Goal: Information Seeking & Learning: Find specific fact

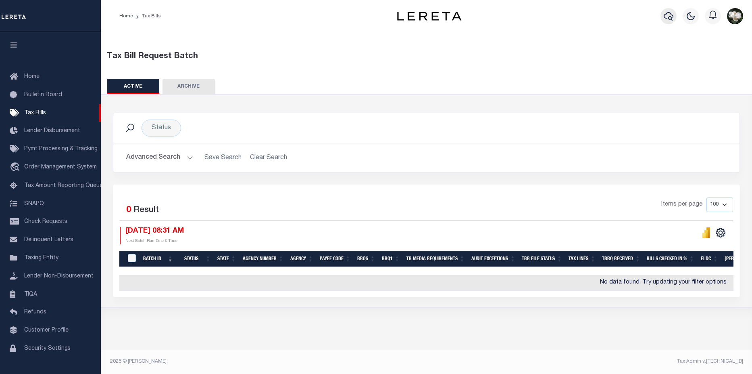
click at [671, 17] on icon "button" at bounding box center [669, 16] width 10 height 10
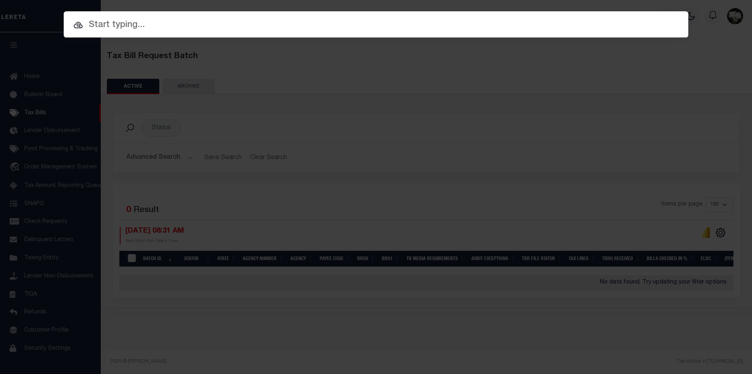
click at [162, 30] on input "text" at bounding box center [376, 25] width 625 height 14
click at [113, 29] on input "text" at bounding box center [376, 25] width 625 height 14
paste input "10030444"
type input "10030444"
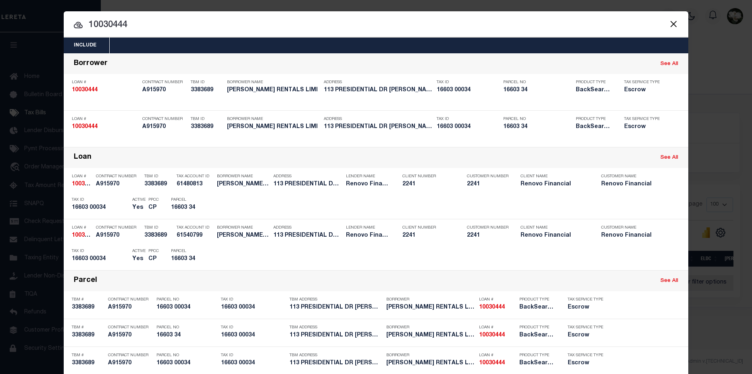
scroll to position [41, 0]
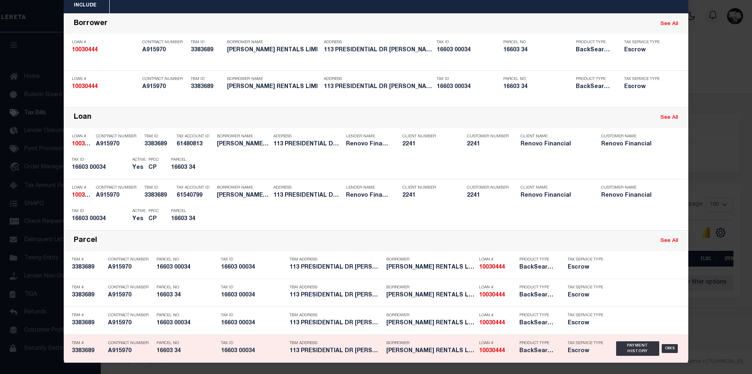
click at [167, 351] on h5 "16603 34" at bounding box center [187, 350] width 61 height 7
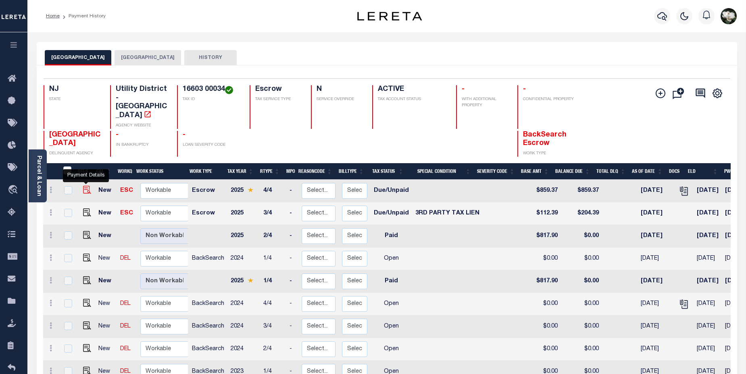
click at [84, 186] on img "" at bounding box center [87, 190] width 8 height 8
checkbox input "true"
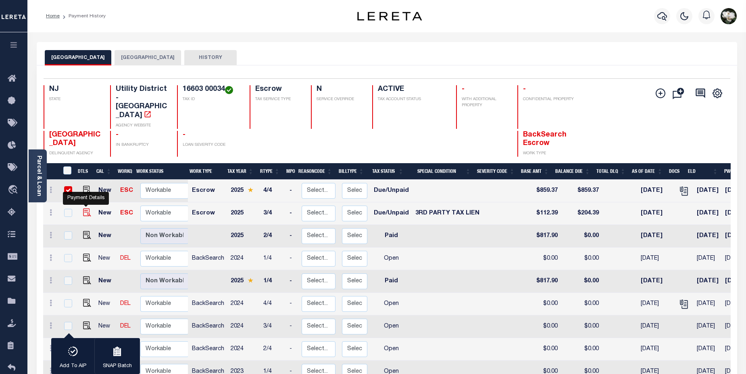
click at [83, 208] on img "" at bounding box center [87, 212] width 8 height 8
checkbox input "true"
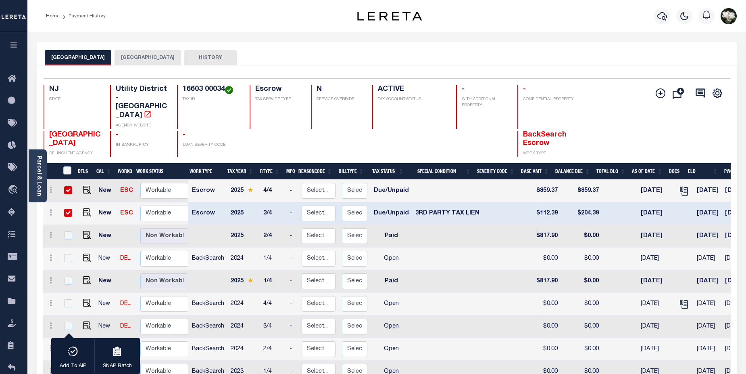
click at [171, 57] on button "GLOUCESTER TOWNSHIP" at bounding box center [148, 57] width 67 height 15
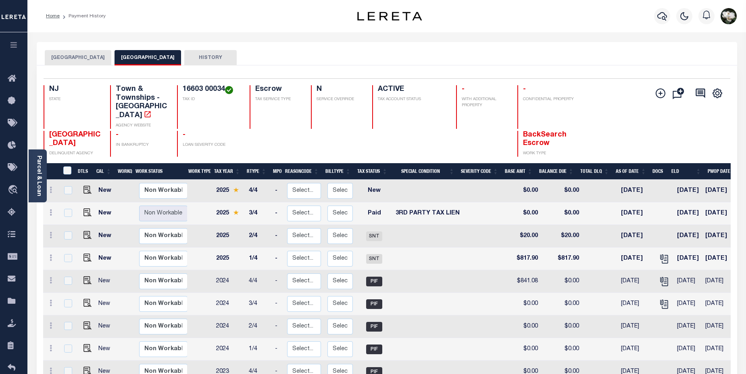
click at [111, 56] on button "[GEOGRAPHIC_DATA]" at bounding box center [78, 57] width 67 height 15
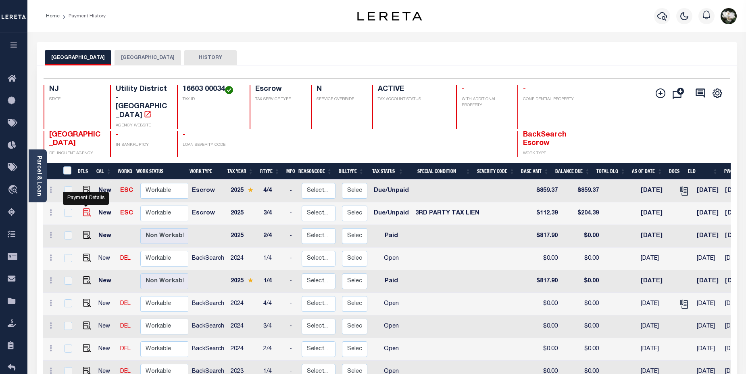
click at [88, 208] on img "" at bounding box center [87, 212] width 8 height 8
checkbox input "true"
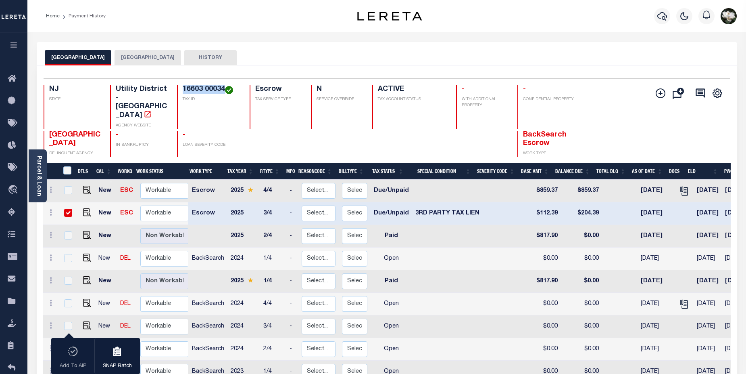
drag, startPoint x: 184, startPoint y: 91, endPoint x: 226, endPoint y: 88, distance: 41.7
click at [226, 88] on h4 "16603 00034" at bounding box center [211, 89] width 57 height 9
drag, startPoint x: 221, startPoint y: 88, endPoint x: 590, endPoint y: 58, distance: 370.4
click at [542, 44] on div "GLOUCESTER TOWNSHIP_MUA GLOUCESTER TOWNSHIP HISTORY" at bounding box center [387, 53] width 701 height 23
drag, startPoint x: 86, startPoint y: 184, endPoint x: 90, endPoint y: 182, distance: 4.7
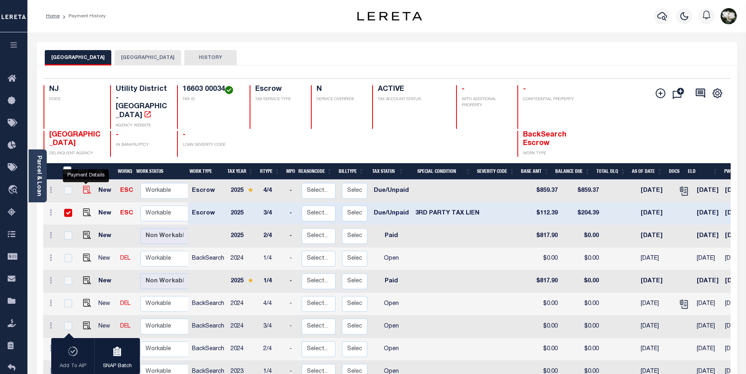
click at [86, 186] on img "" at bounding box center [87, 190] width 8 height 8
checkbox input "true"
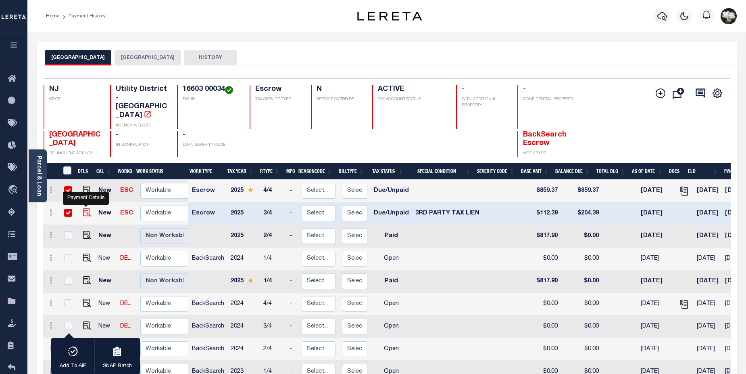
click at [87, 208] on img "" at bounding box center [87, 212] width 8 height 8
checkbox input "false"
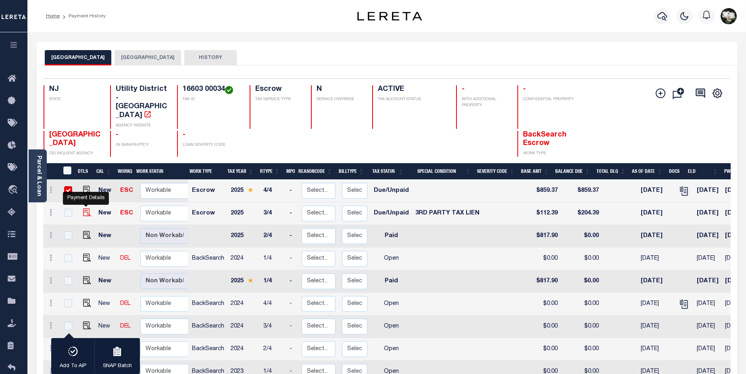
click at [88, 208] on img "" at bounding box center [87, 212] width 8 height 8
checkbox input "true"
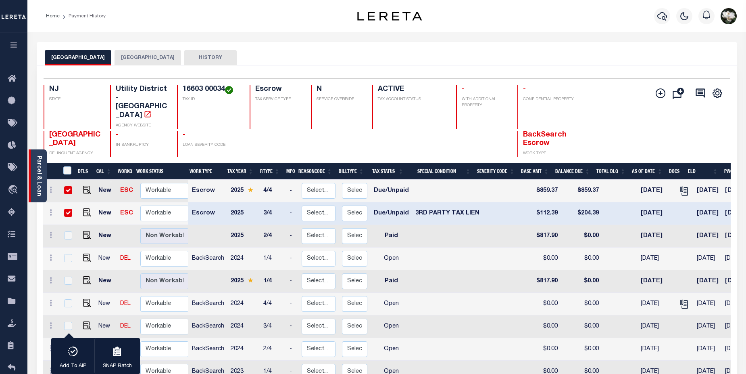
click at [39, 177] on link "Parcel & Loan" at bounding box center [39, 175] width 6 height 41
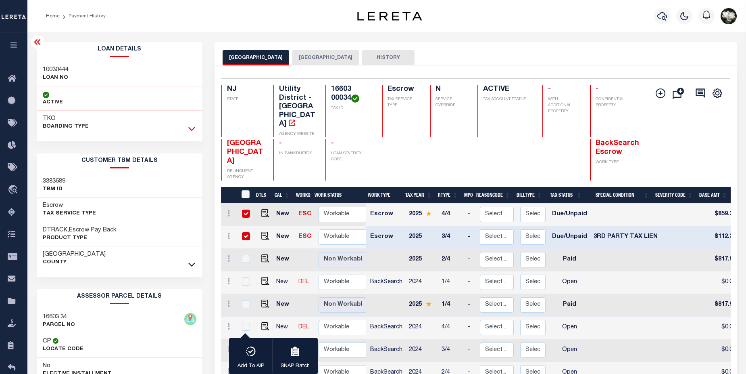
click at [195, 127] on icon at bounding box center [191, 128] width 7 height 8
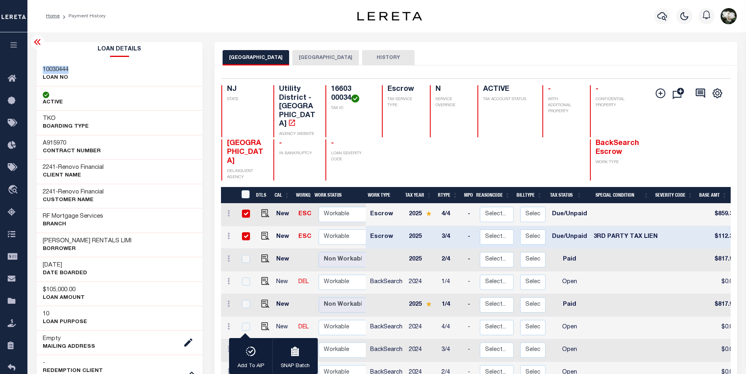
drag, startPoint x: 42, startPoint y: 71, endPoint x: 72, endPoint y: 68, distance: 29.6
click at [72, 68] on div "10030444 LOAN NO" at bounding box center [120, 74] width 166 height 25
copy h3 "10030444"
click at [264, 232] on img "" at bounding box center [265, 236] width 8 height 8
checkbox input "false"
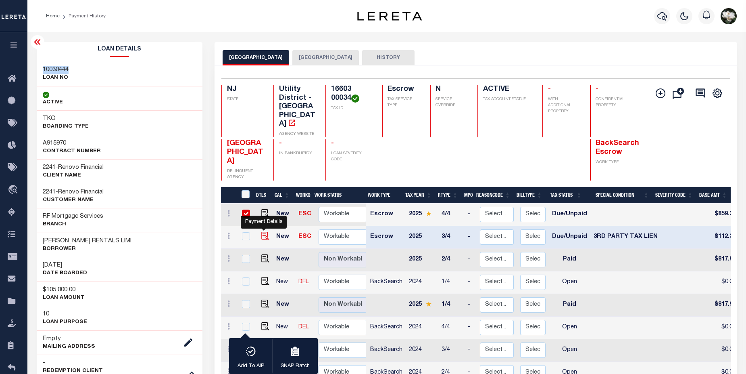
checkbox input "false"
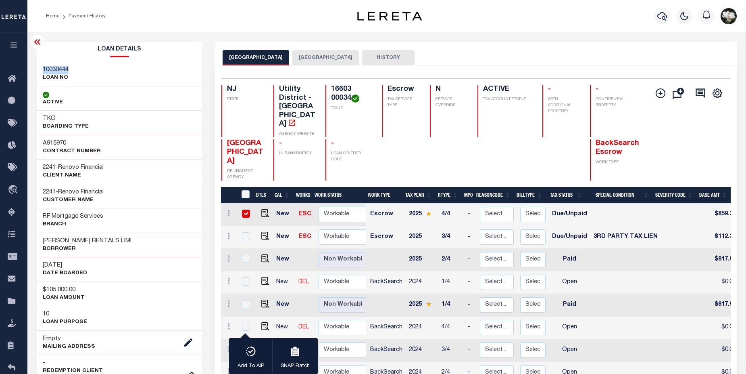
copy h3 "10030444"
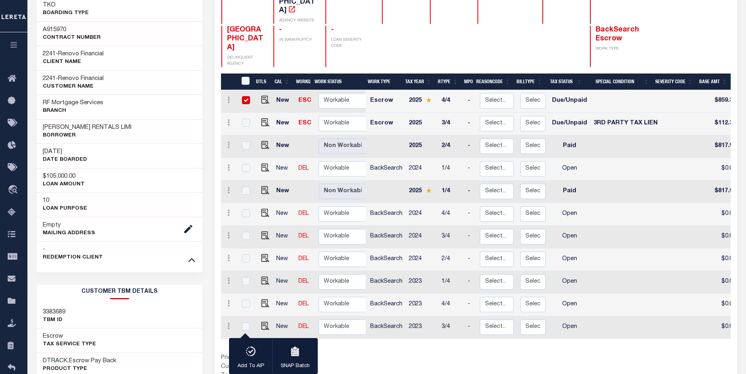
scroll to position [111, 0]
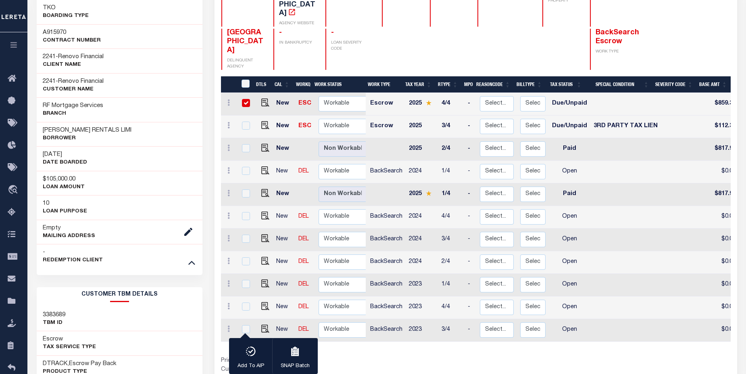
click at [260, 123] on link at bounding box center [263, 126] width 12 height 6
checkbox input "true"
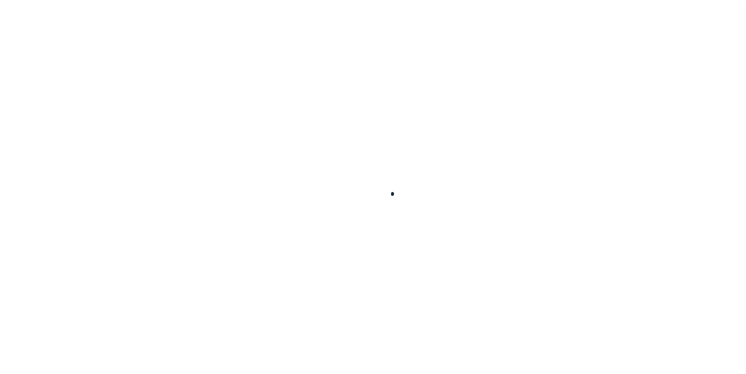
checkbox input "false"
type input "16603"
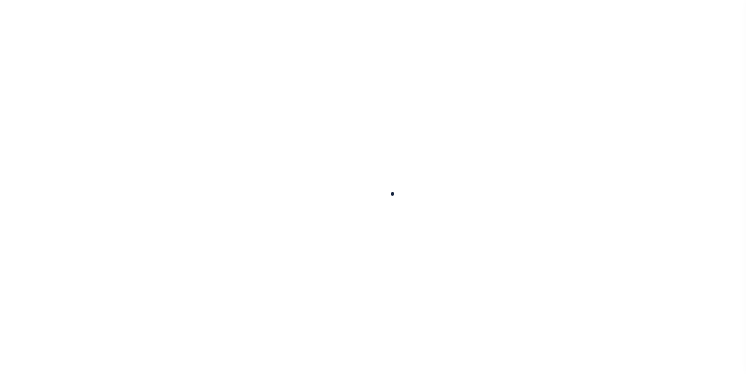
type input "09/09/2025"
select select "DUE"
type input "$859.37"
select select "DUE"
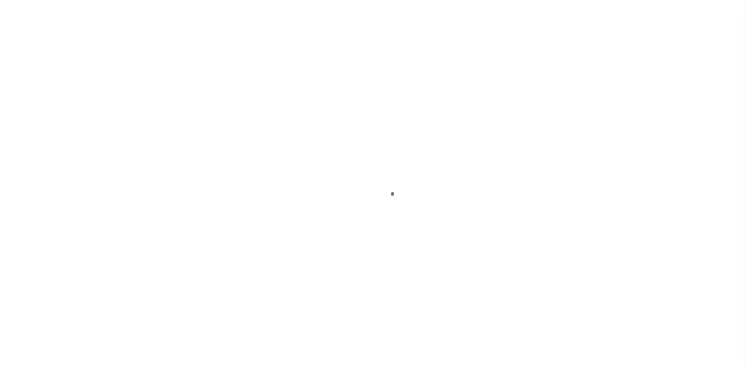
select select "20"
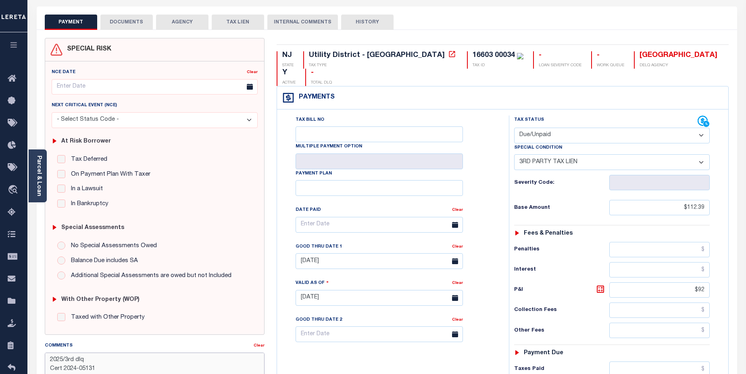
scroll to position [34, 0]
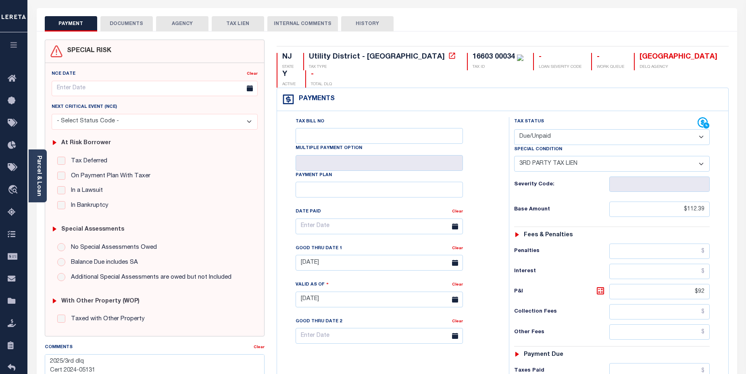
click at [129, 23] on button "DOCUMENTS" at bounding box center [126, 23] width 52 height 15
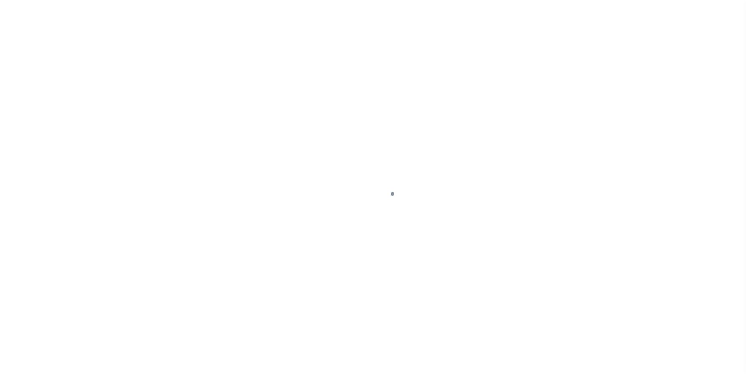
select select "DUE"
select select "20"
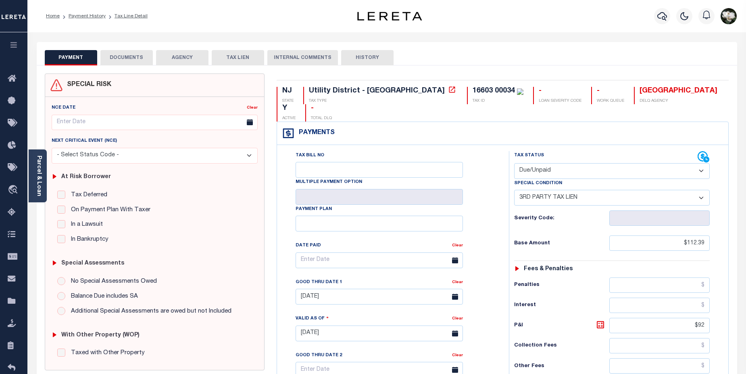
click at [142, 58] on button "DOCUMENTS" at bounding box center [126, 57] width 52 height 15
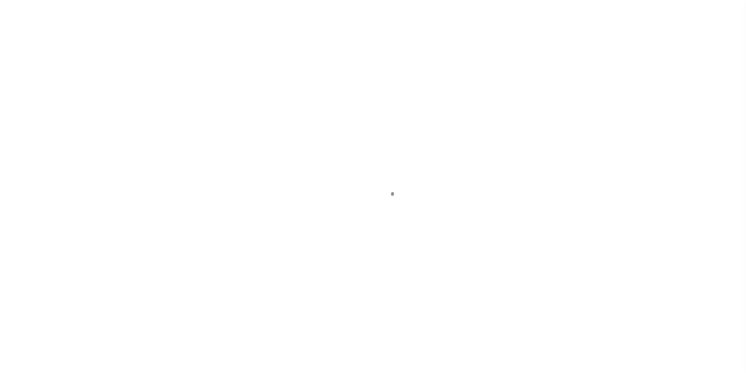
select select "DUE"
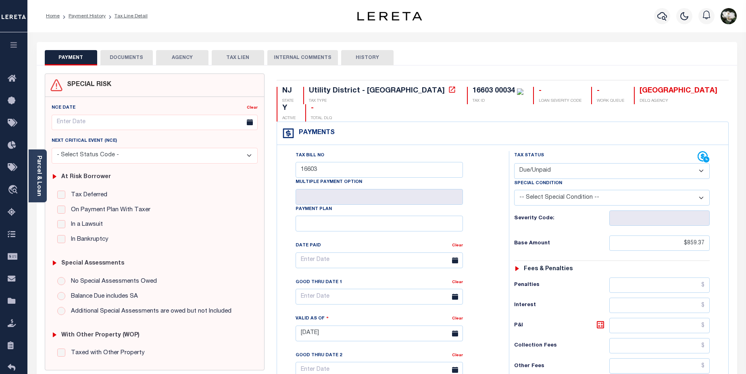
click at [129, 56] on button "DOCUMENTS" at bounding box center [126, 57] width 52 height 15
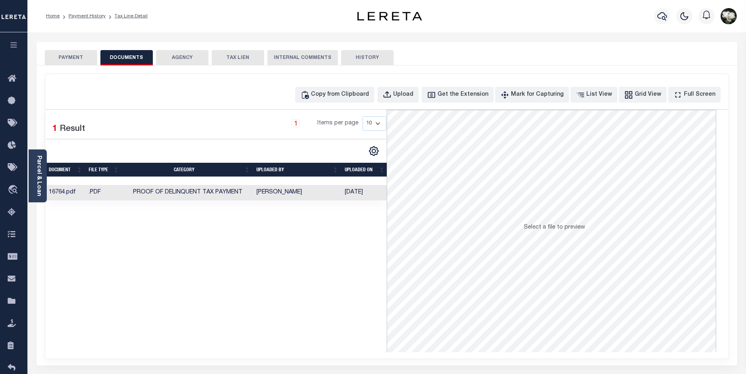
click at [283, 194] on td "SreeVenkat Chandrashekar" at bounding box center [297, 193] width 88 height 16
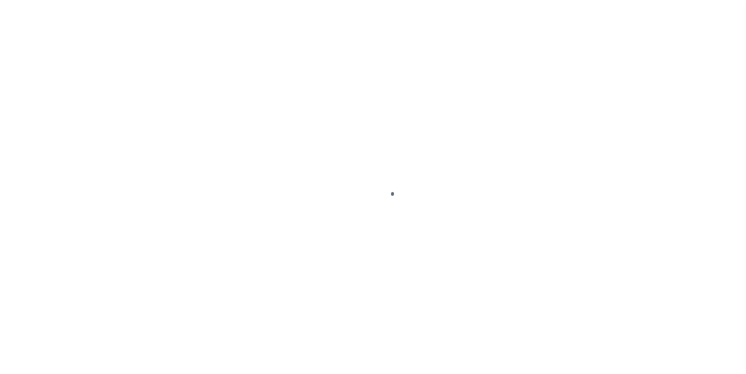
select select "DUE"
select select "20"
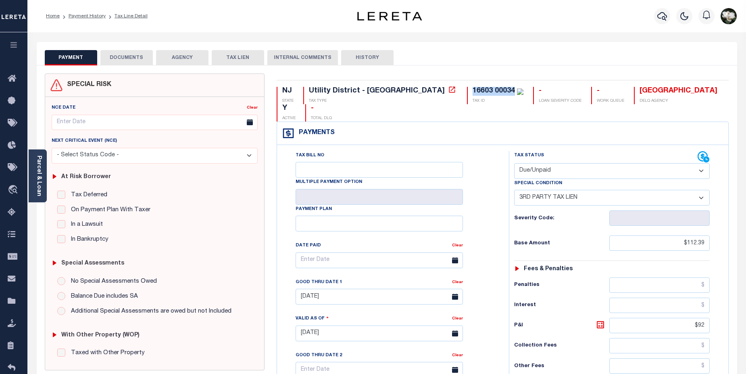
drag, startPoint x: 402, startPoint y: 91, endPoint x: 443, endPoint y: 88, distance: 40.8
click at [473, 88] on div "16603 00034" at bounding box center [494, 90] width 42 height 7
copy div "16603 00034"
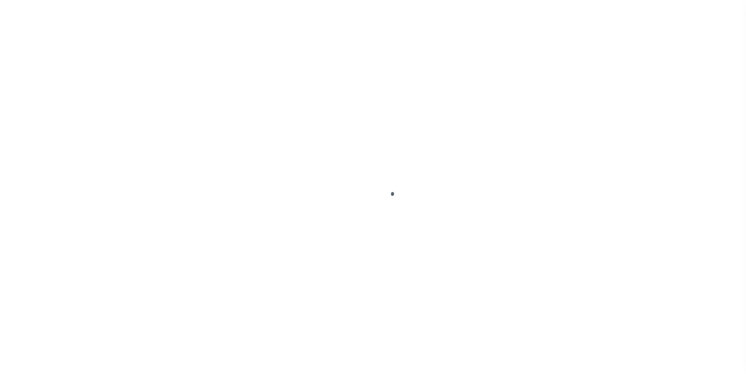
select select "DUE"
select select "20"
select select "DUE"
select select "20"
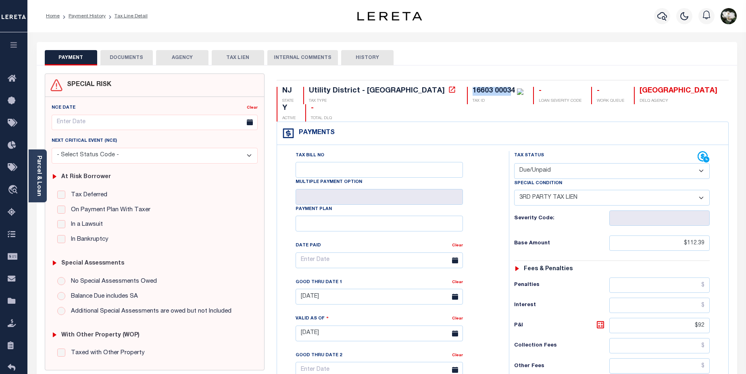
drag, startPoint x: 401, startPoint y: 93, endPoint x: 440, endPoint y: 90, distance: 38.8
click at [473, 90] on div "16603 00034" at bounding box center [498, 91] width 51 height 9
drag, startPoint x: 36, startPoint y: 171, endPoint x: 49, endPoint y: 157, distance: 19.7
click at [36, 171] on link "Parcel & Loan" at bounding box center [39, 175] width 6 height 41
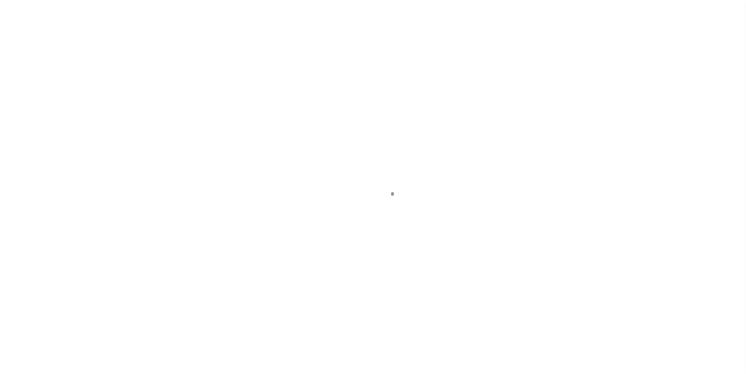
select select "DUE"
select select "20"
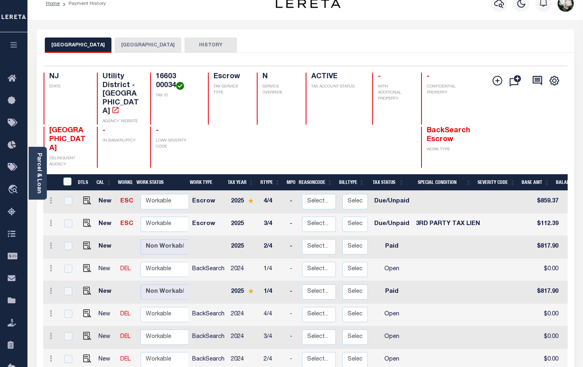
scroll to position [1, 0]
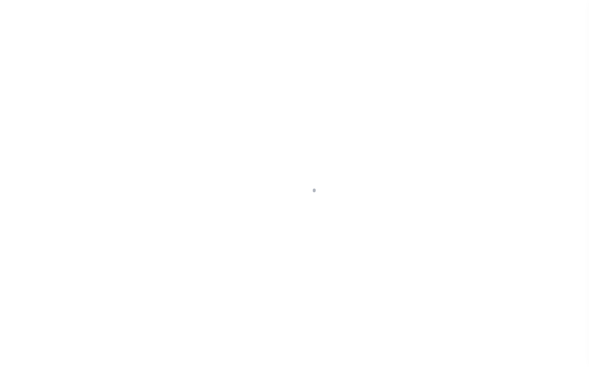
select select
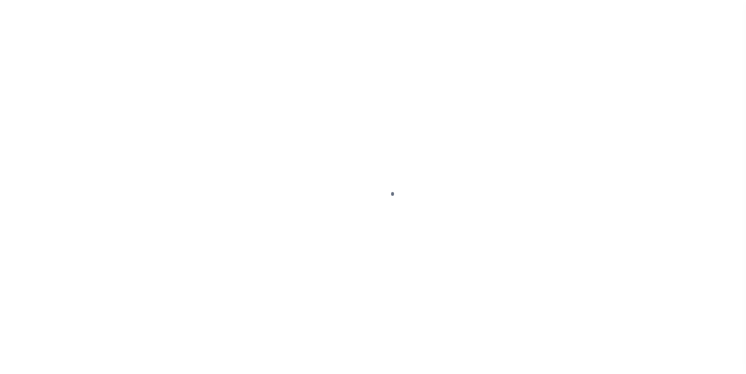
scroll to position [19, 0]
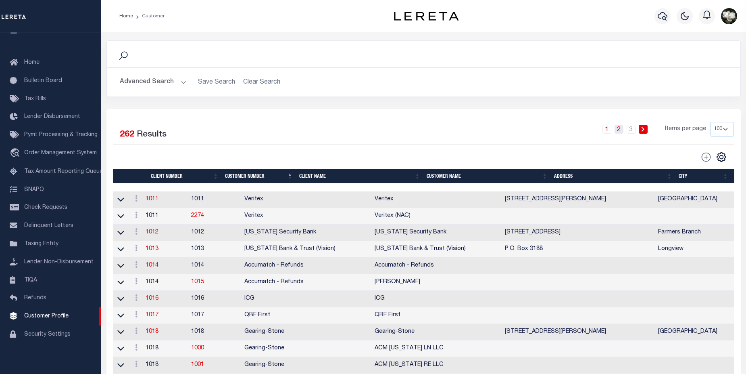
click at [620, 132] on link "2" at bounding box center [619, 129] width 9 height 9
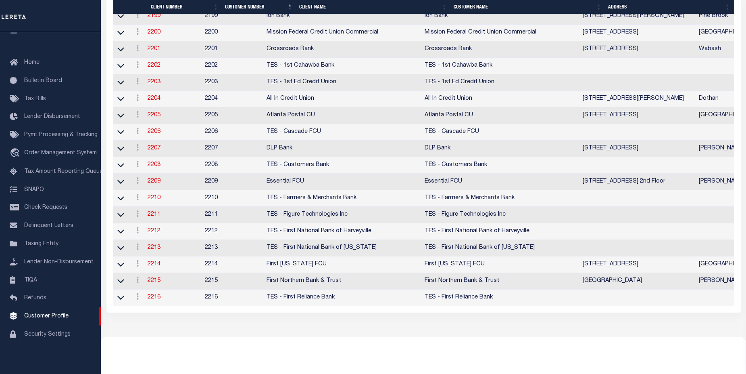
scroll to position [0, 0]
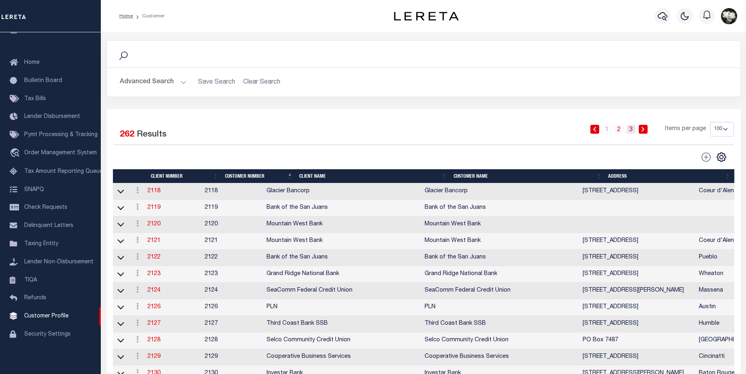
click at [636, 129] on link "3" at bounding box center [631, 129] width 9 height 9
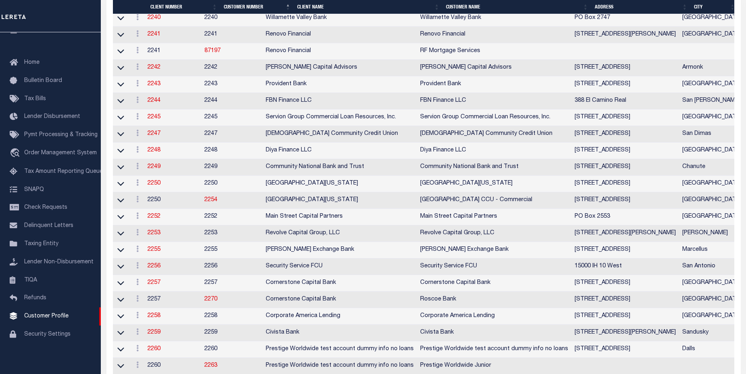
scroll to position [564, 0]
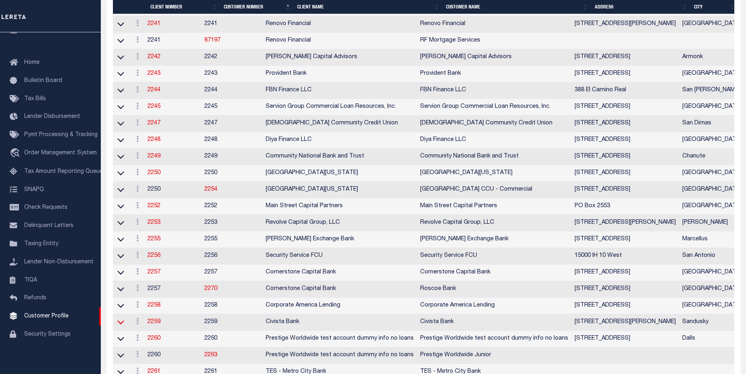
click at [123, 324] on icon at bounding box center [120, 322] width 7 height 4
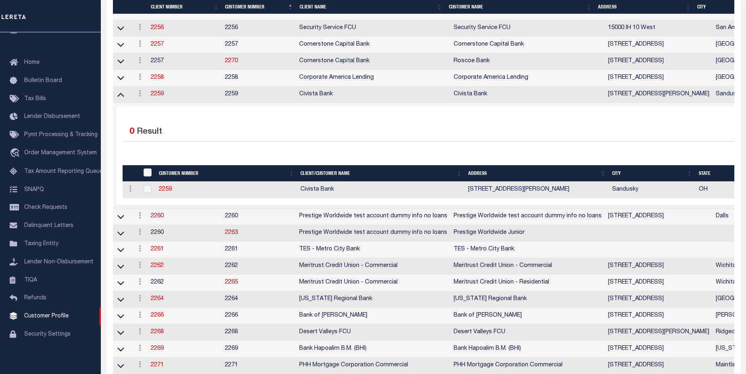
scroll to position [721, 0]
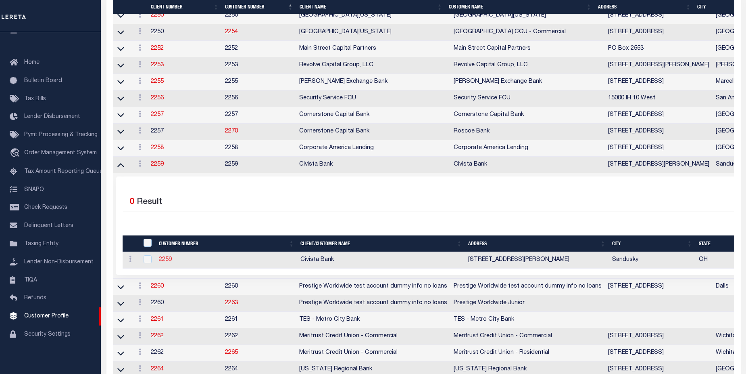
click at [165, 262] on link "2259" at bounding box center [165, 260] width 13 height 6
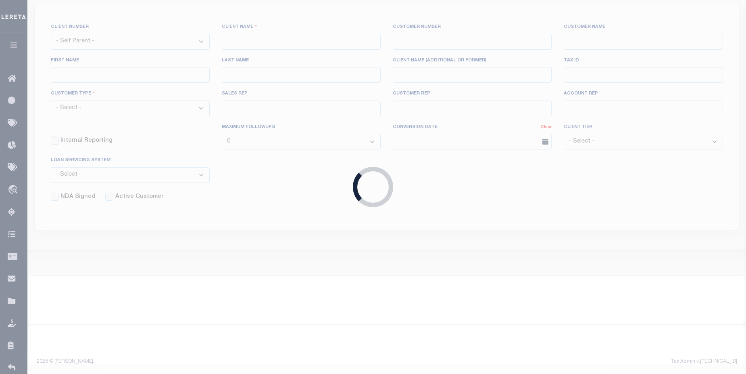
scroll to position [126, 0]
select select
type input "Civista Bank"
type input "2259"
type input "Civista Bank"
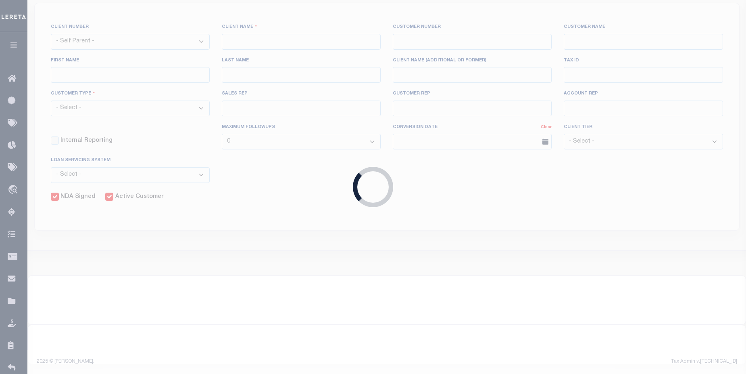
type input "Samantha"
type input "Sheeks"
select select "Mixed Portfolio"
type input "John Short"
type input "Barbara Kendrick"
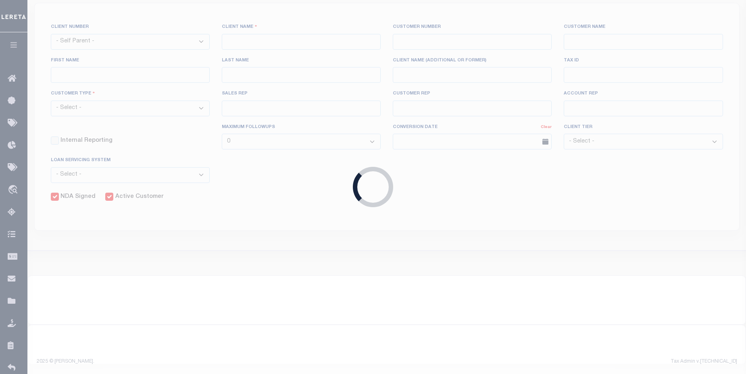
type input "Beth Wiebe"
type input "08/08/2022"
select select "Tier 2"
select select "OTH"
checkbox input "true"
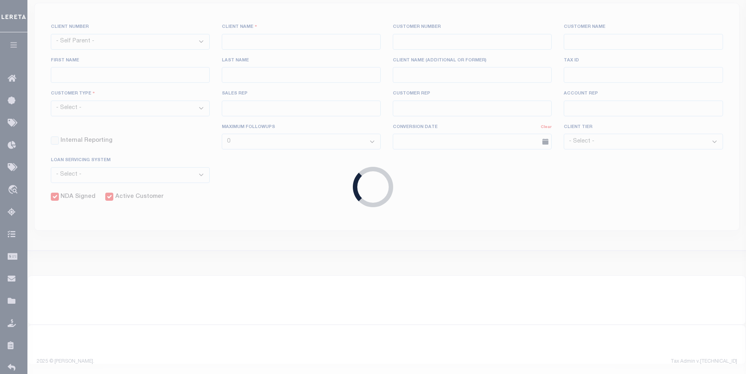
checkbox input "true"
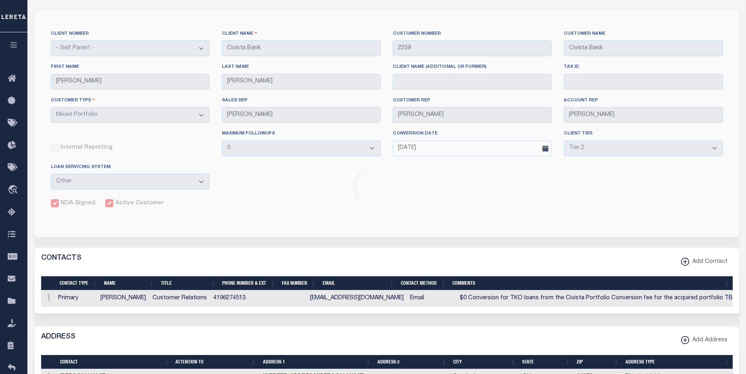
scroll to position [0, 0]
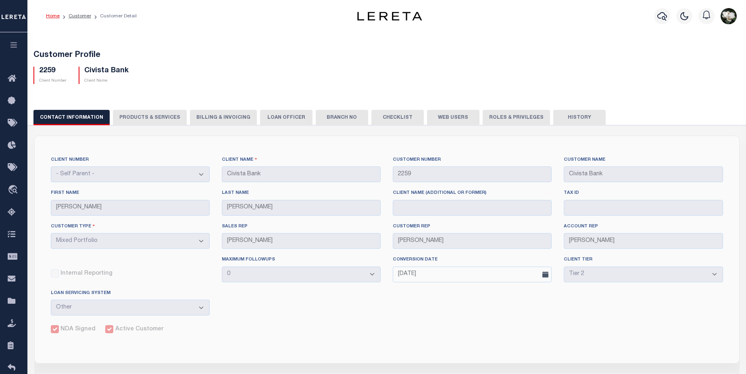
click at [216, 118] on button "Billing & Invoicing" at bounding box center [223, 117] width 67 height 15
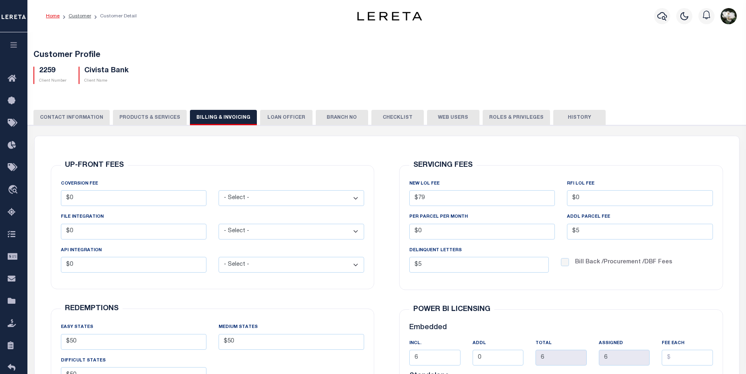
click at [77, 114] on button "CONTACT INFORMATION" at bounding box center [71, 117] width 76 height 15
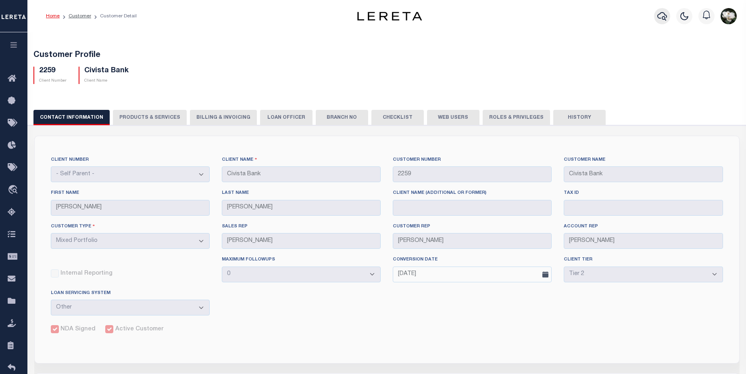
click at [663, 21] on icon "button" at bounding box center [663, 16] width 10 height 10
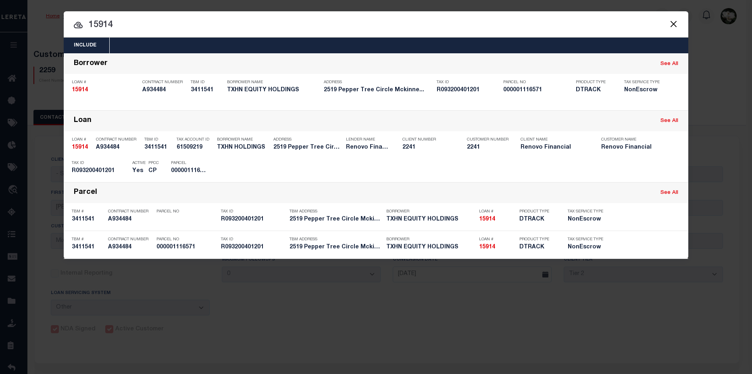
drag, startPoint x: 129, startPoint y: 26, endPoint x: 45, endPoint y: 21, distance: 84.4
click at [45, 21] on div "Include Loans TBM Customers Borrowers Payments (Lender Non-Disb) Payments (Lend…" at bounding box center [376, 187] width 752 height 374
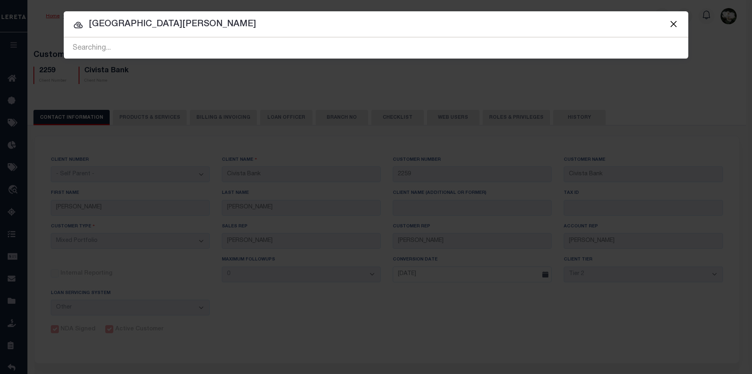
type input "7611 creek glen"
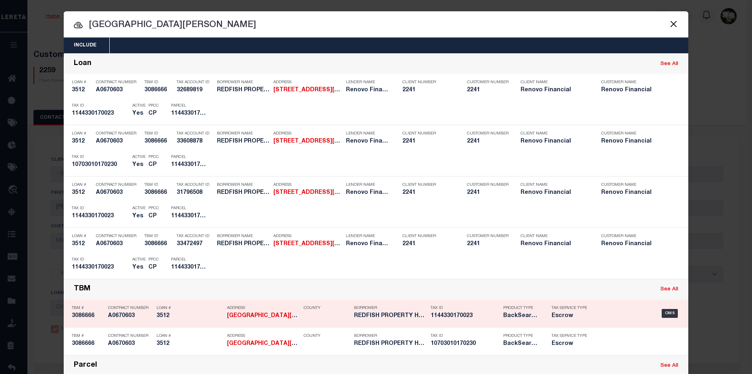
click at [546, 318] on div "Tax Service Type Escrow" at bounding box center [572, 312] width 52 height 23
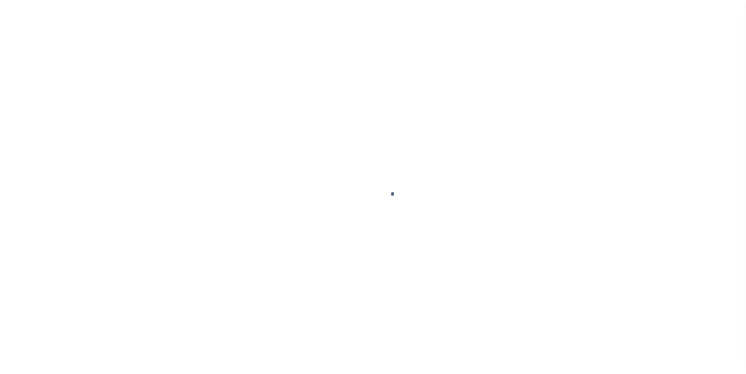
type input "3512"
type input "REDFISH PROPERTY HOLDINGS LLC"
select select
type input "[STREET_ADDRESS]"
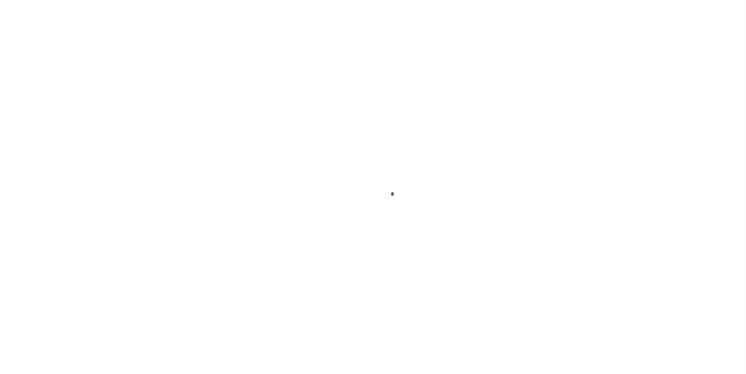
type input "Encino CA 91436"
select select
select select "Escrow"
select select "25066"
type input "7611 Creek Glen Drive"
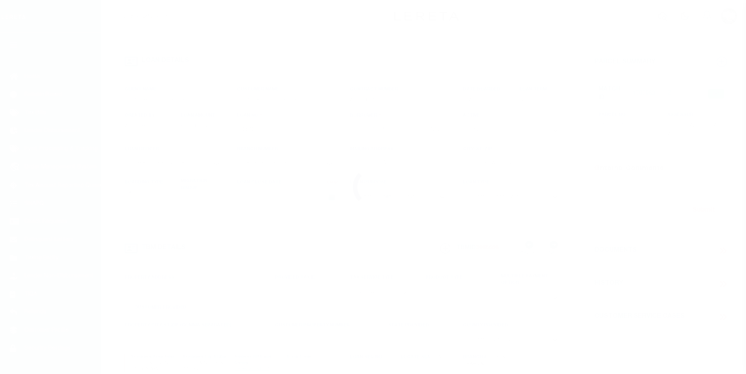
type input "[PHONE_NUMBER]"
select select
type input "Houston, TX 77095"
type input "a0k2L00001SgSqH"
type input "[GEOGRAPHIC_DATA]"
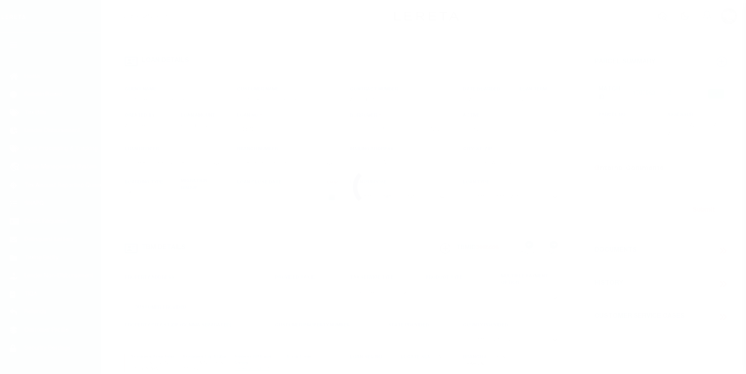
type textarea "Situs change per client audit"
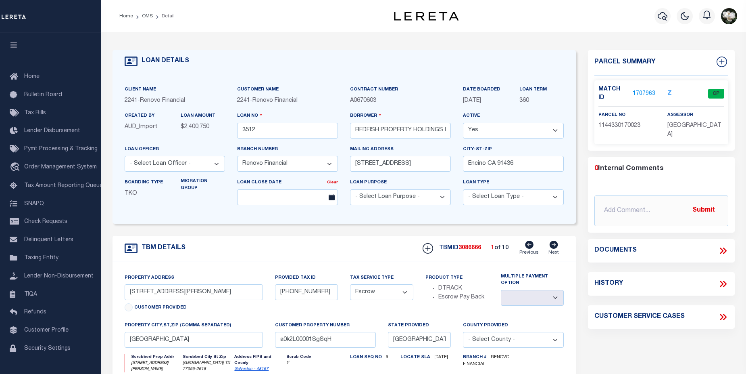
click at [643, 90] on link "1707963" at bounding box center [644, 94] width 23 height 8
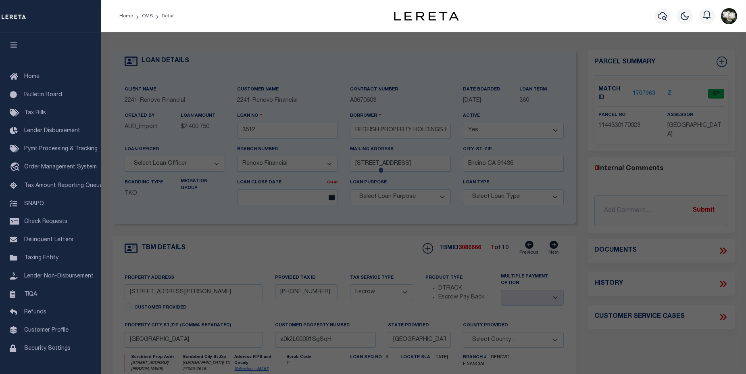
checkbox input "false"
select select "CP"
type input "REDFISH PROPERTY HOLDINGS LLC"
select select
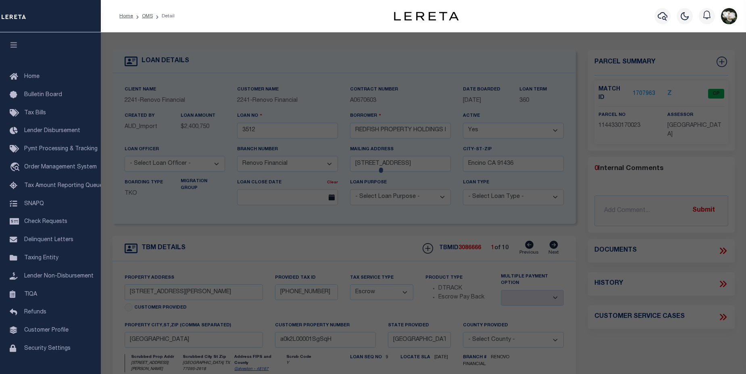
type input "7611 CREEK GLEN DR"
checkbox input "false"
type input "HOUSTON TX 77095"
type textarea "LT 23 BLK 17 COPPERFIELD SOUTHDOWN VILLAGE"
type textarea "Tax ID Special Project"
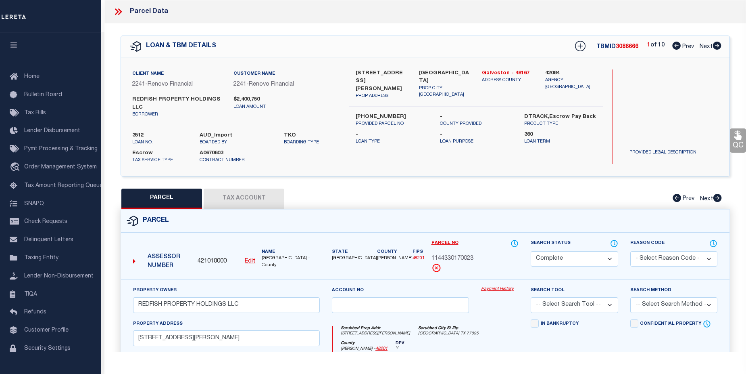
click at [499, 290] on link "Payment History" at bounding box center [500, 289] width 38 height 7
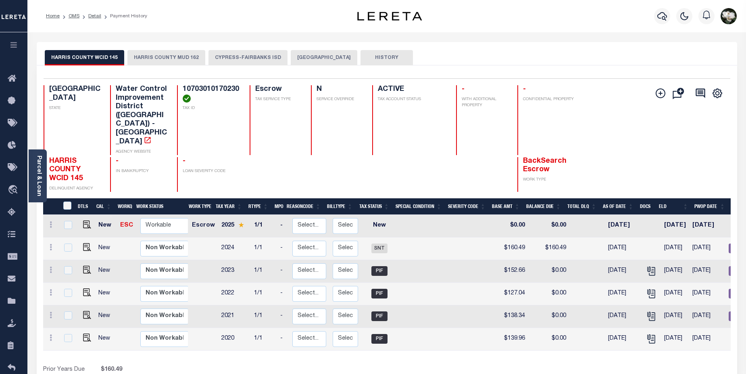
click at [258, 57] on button "CYPRESS-FAIRBANKS ISD" at bounding box center [248, 57] width 79 height 15
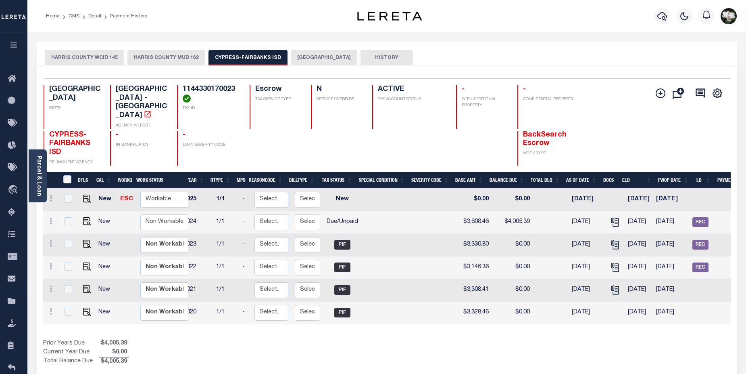
scroll to position [0, 62]
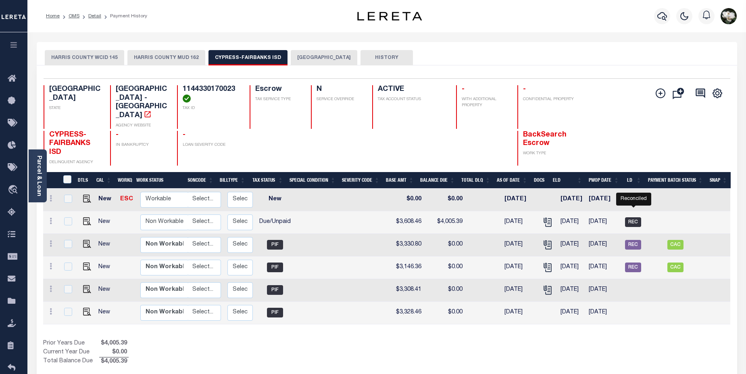
click at [634, 217] on span "REC" at bounding box center [633, 222] width 16 height 10
checkbox input "true"
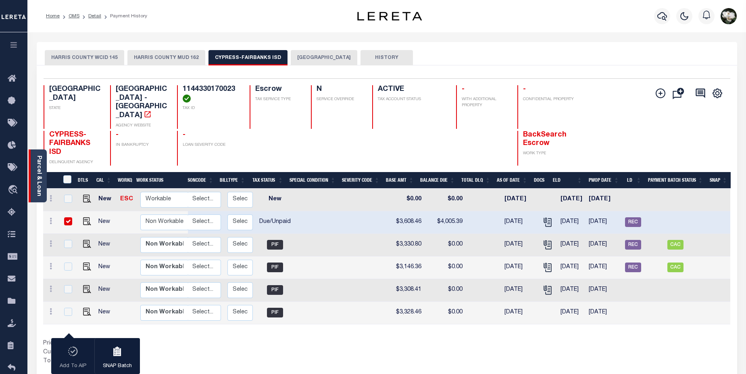
click at [31, 163] on div "Parcel & Loan" at bounding box center [38, 175] width 18 height 53
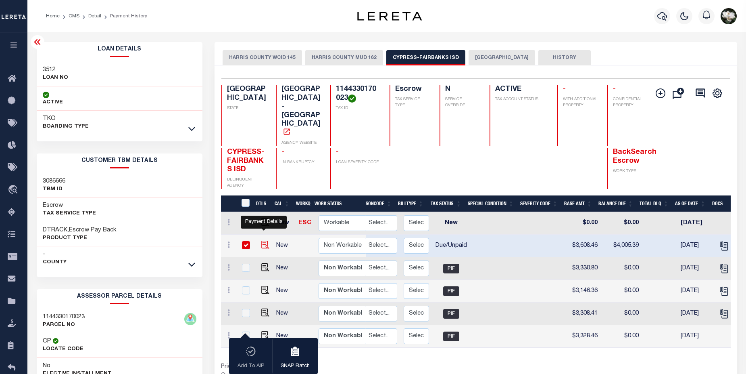
click at [264, 240] on img "" at bounding box center [265, 244] width 8 height 8
checkbox input "false"
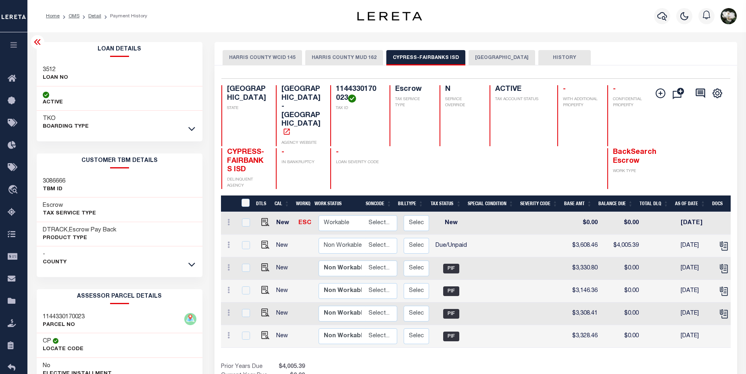
click at [188, 131] on link at bounding box center [191, 128] width 9 height 6
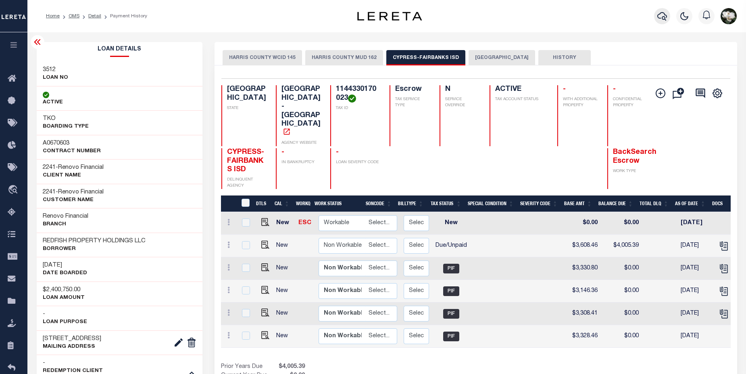
click at [667, 18] on icon "button" at bounding box center [663, 16] width 10 height 8
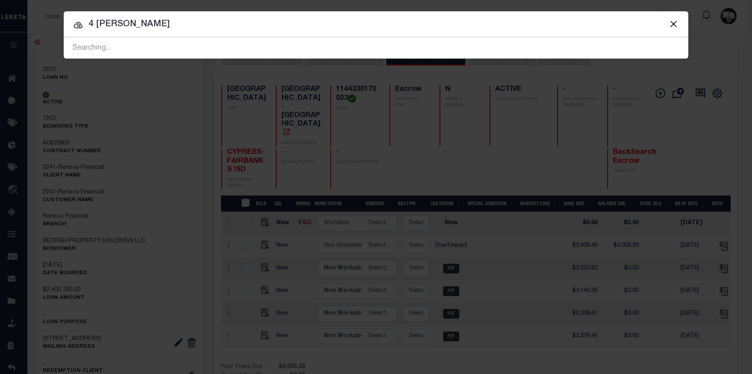
type input "4 hillary"
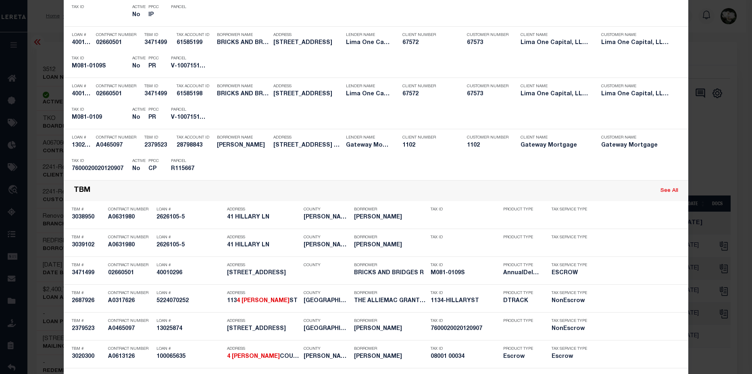
scroll to position [373, 0]
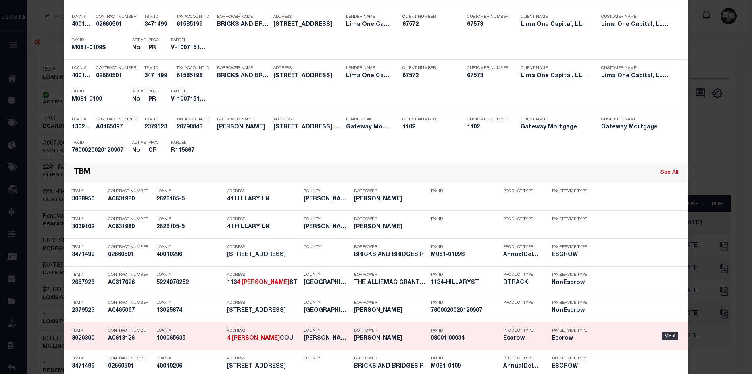
click at [456, 343] on div "Tax ID 08001 00034" at bounding box center [465, 335] width 69 height 23
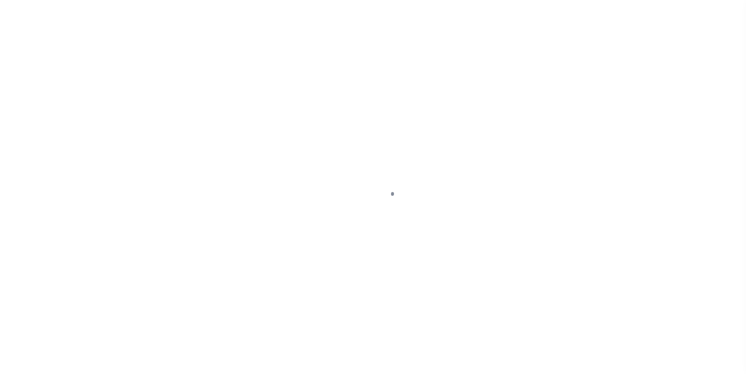
select select "DUE"
select select "Escrow"
type input "[STREET_ADDRESS]"
select select
type input "WHIPPANY , [US_STATE] , 07981-1361"
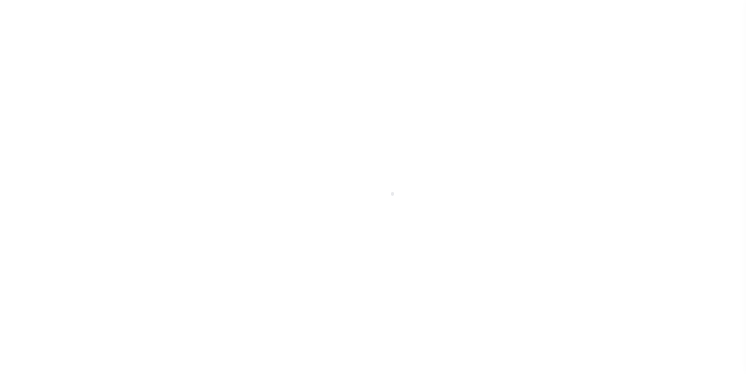
type input "NJ"
select select
type textarea "Block 8001 Lot 34"
select select "5205"
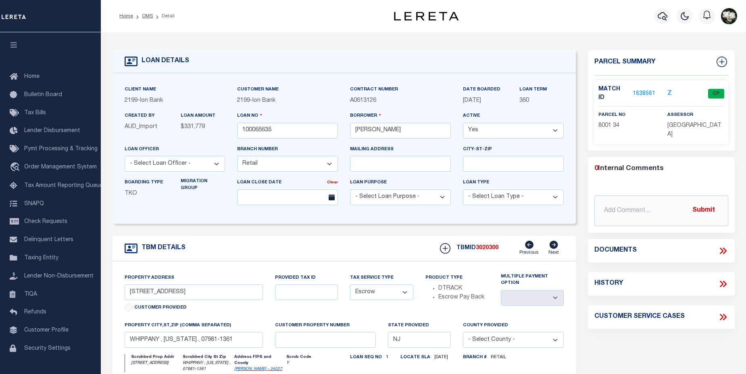
click at [643, 91] on link "1638561" at bounding box center [644, 94] width 23 height 8
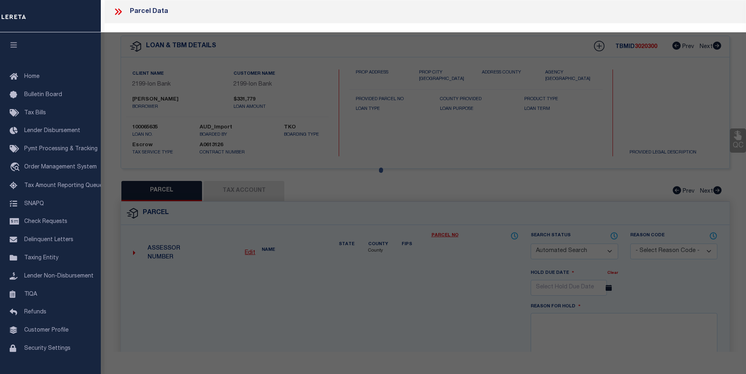
checkbox input "false"
select select "CP"
type input "MARINO, GRACE T"
select select
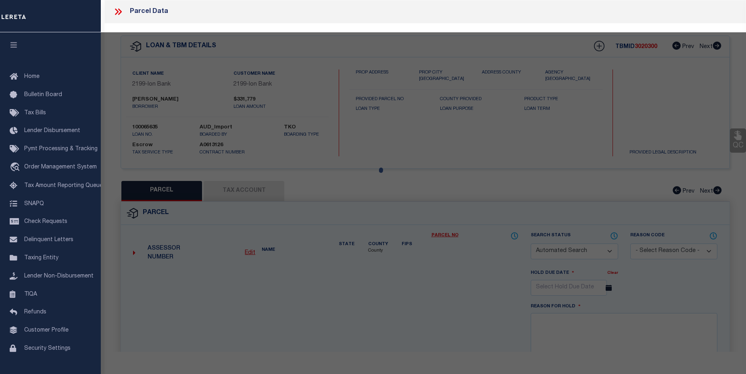
type input "4 HILLARY CT"
checkbox input "false"
type input "NJ"
type textarea "Block 8001 Lot 34"
type textarea "Tax ID Special Project"
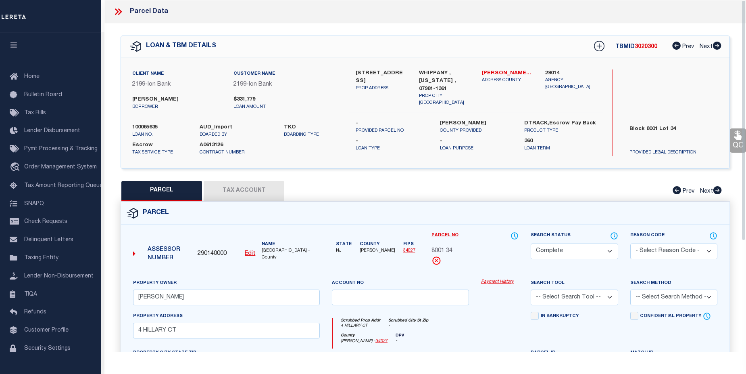
click at [501, 283] on link "Payment History" at bounding box center [500, 281] width 38 height 7
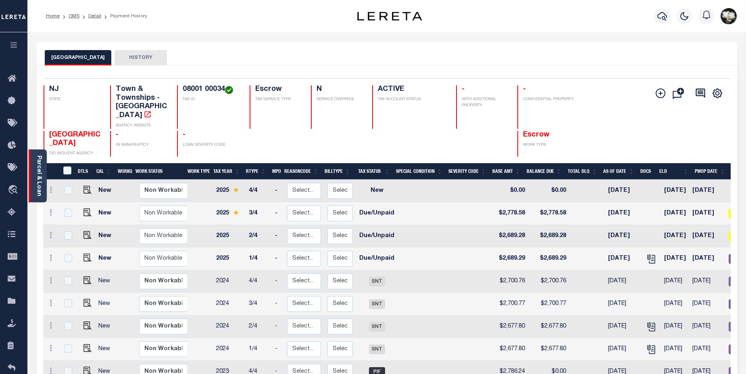
click at [33, 177] on div "Parcel & Loan" at bounding box center [38, 175] width 18 height 53
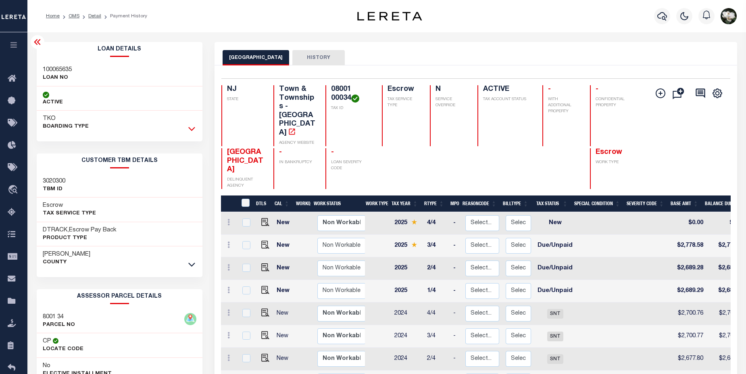
click at [190, 127] on icon at bounding box center [191, 128] width 7 height 8
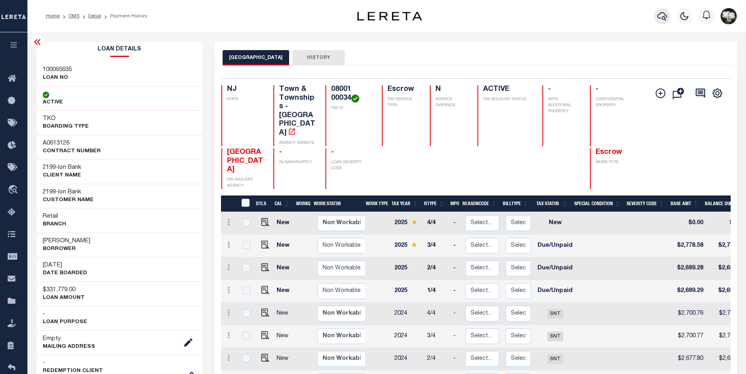
click at [662, 21] on icon "button" at bounding box center [663, 16] width 10 height 10
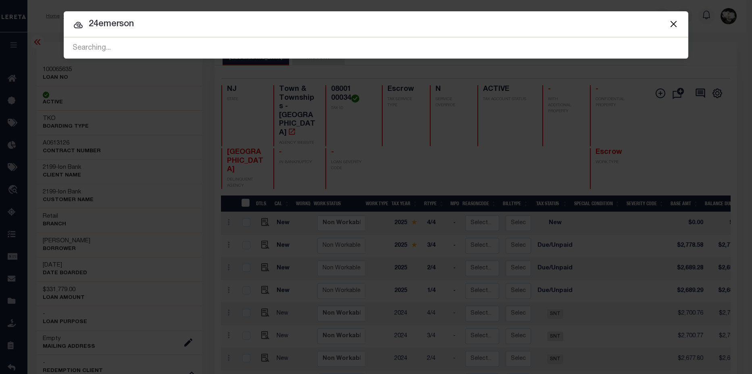
click at [100, 25] on input "24emerson" at bounding box center [376, 24] width 625 height 14
type input "24 emerson"
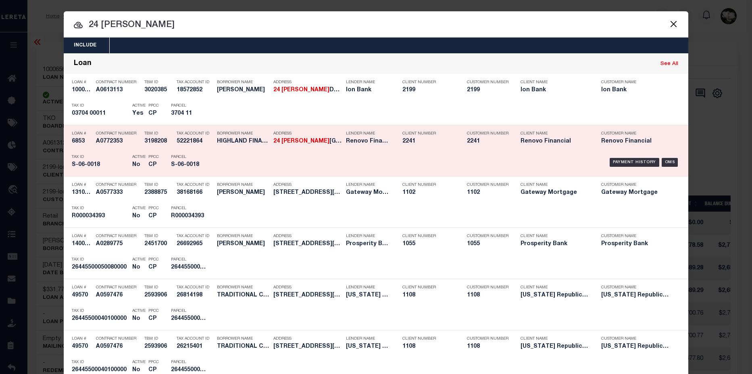
click at [449, 145] on h5 "2241" at bounding box center [429, 141] width 52 height 7
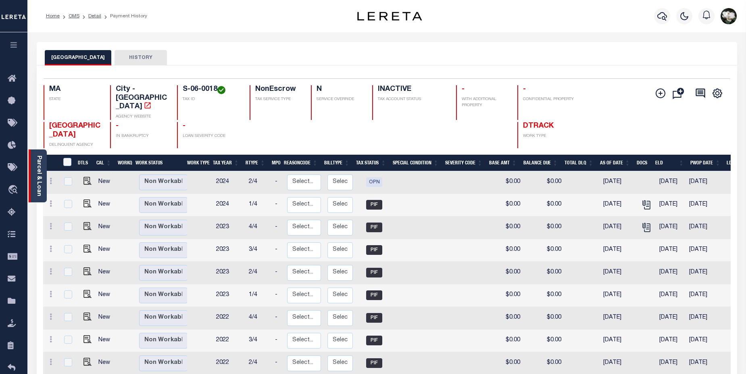
click at [36, 178] on link "Parcel & Loan" at bounding box center [39, 175] width 6 height 41
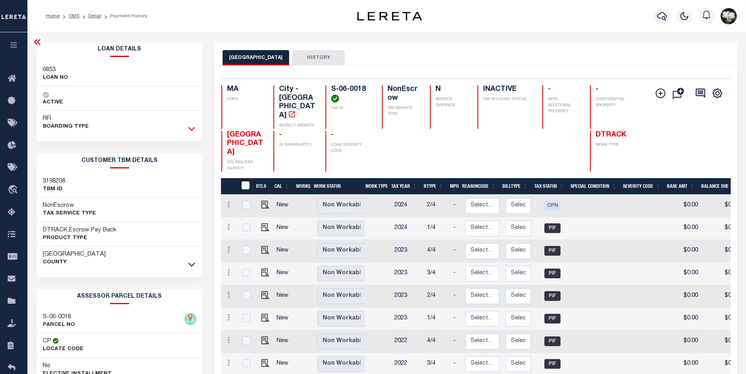
click at [194, 127] on icon at bounding box center [191, 128] width 7 height 8
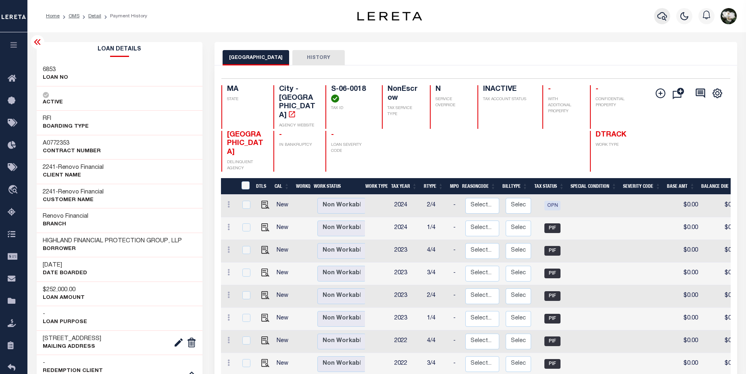
click at [670, 15] on button "button" at bounding box center [662, 16] width 16 height 16
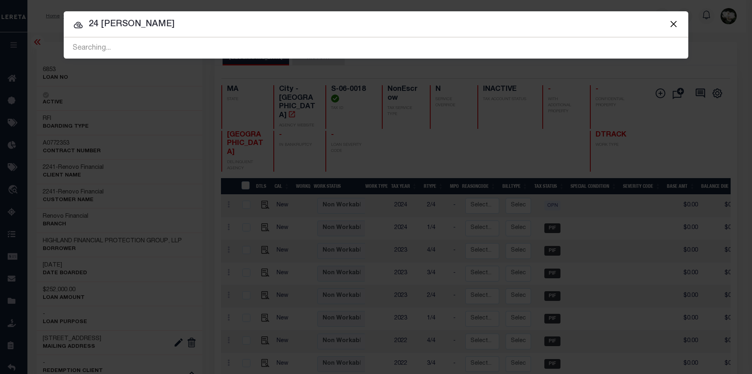
type input "24 [PERSON_NAME]"
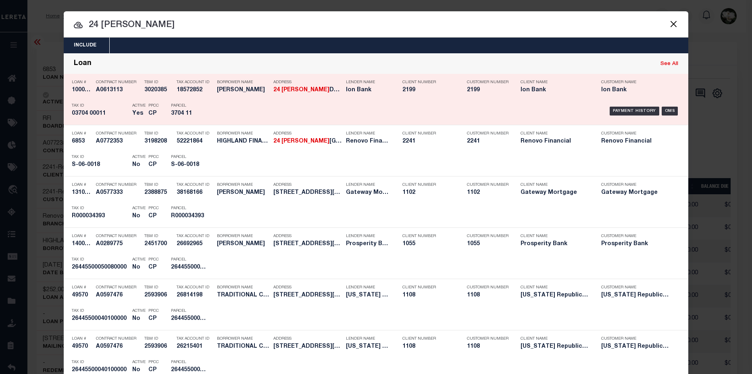
click at [526, 100] on div "Payment History OMS" at bounding box center [449, 110] width 461 height 23
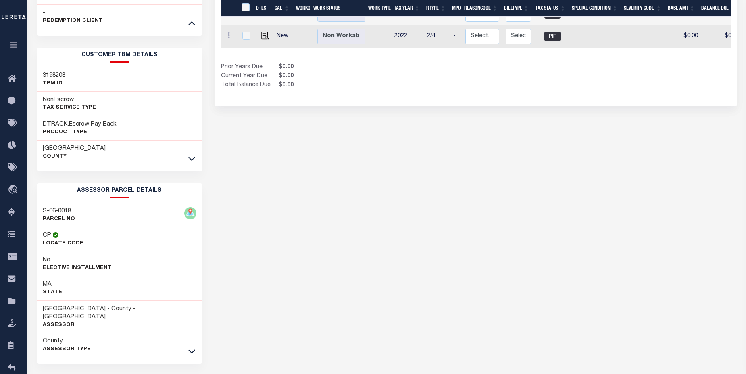
scroll to position [369, 0]
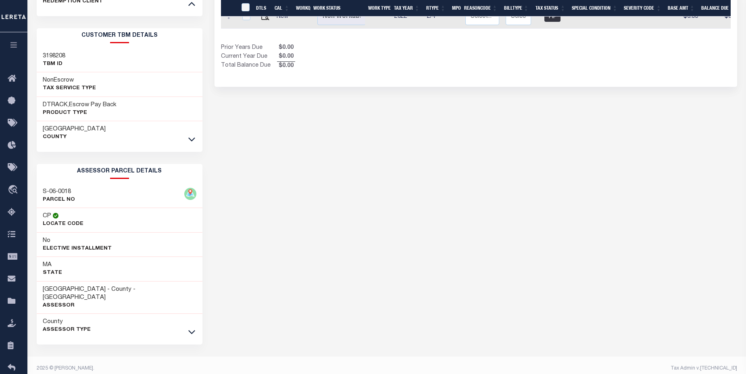
drag, startPoint x: 414, startPoint y: 130, endPoint x: 407, endPoint y: 123, distance: 9.7
click at [414, 130] on div "FALL RIVER CITY HISTORY Selected 9 Results" at bounding box center [476, 27] width 535 height 708
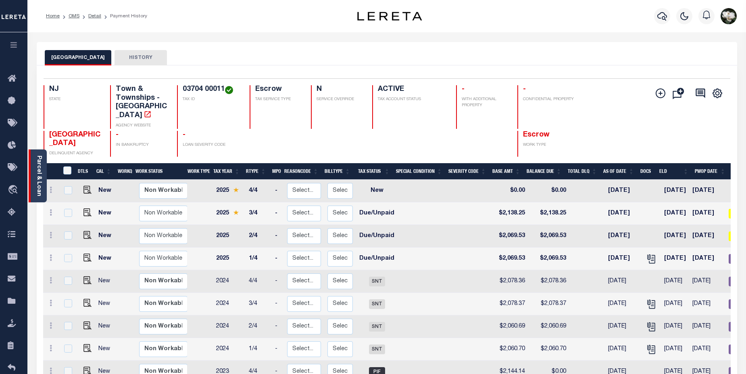
click at [38, 171] on link "Parcel & Loan" at bounding box center [39, 175] width 6 height 41
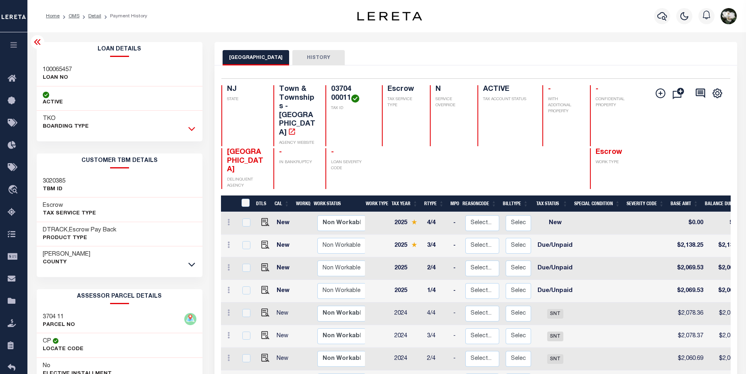
click at [191, 130] on icon at bounding box center [191, 129] width 7 height 4
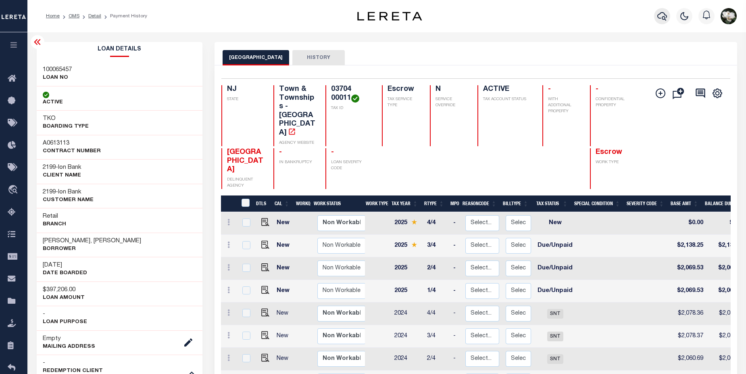
click at [659, 15] on icon "button" at bounding box center [663, 16] width 10 height 10
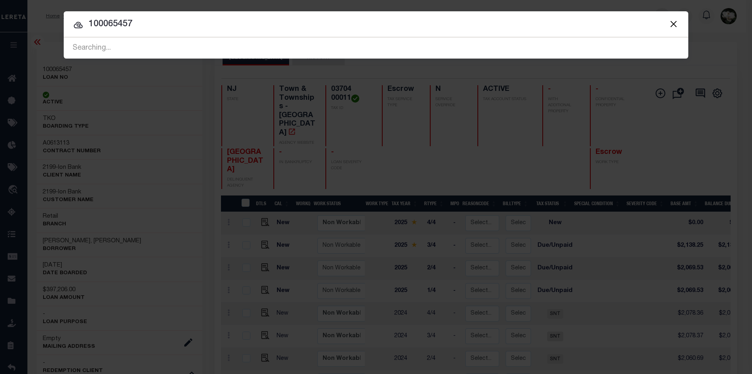
type input "100065457"
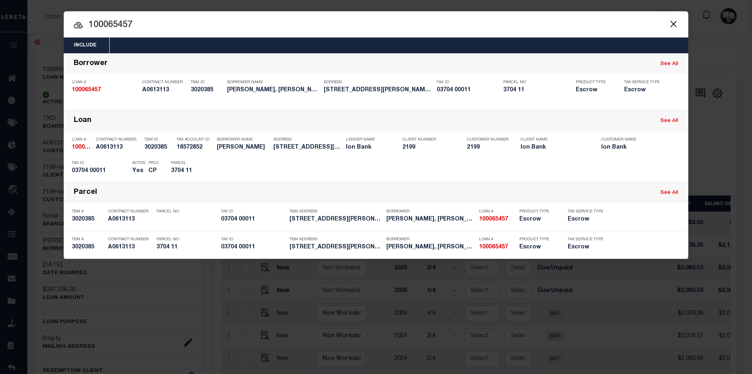
click at [675, 19] on button "Close" at bounding box center [674, 24] width 10 height 10
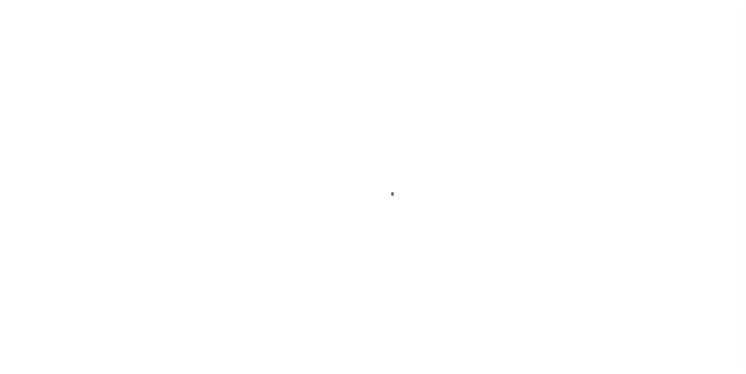
scroll to position [19, 0]
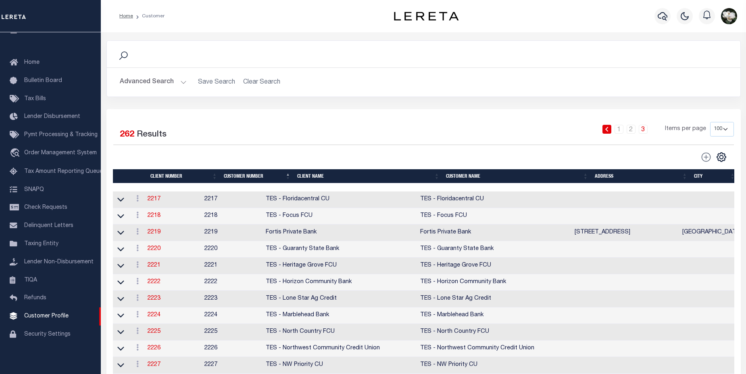
click at [644, 133] on link "3" at bounding box center [643, 129] width 9 height 9
click at [634, 132] on link "2" at bounding box center [631, 129] width 9 height 9
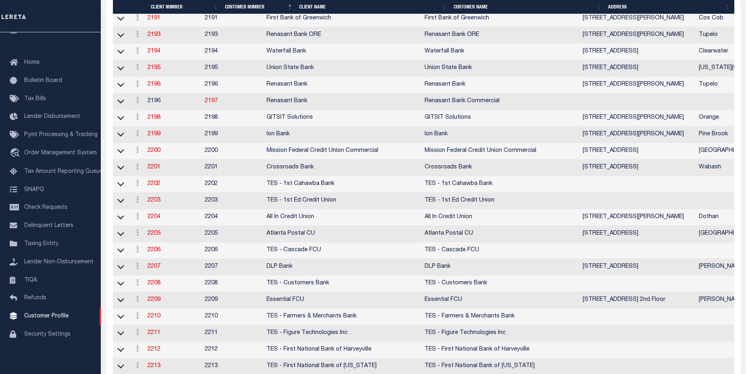
scroll to position [1445, 0]
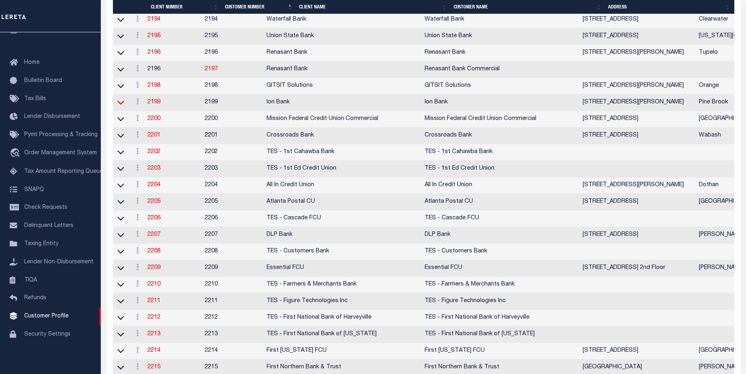
click at [121, 107] on icon at bounding box center [120, 102] width 7 height 8
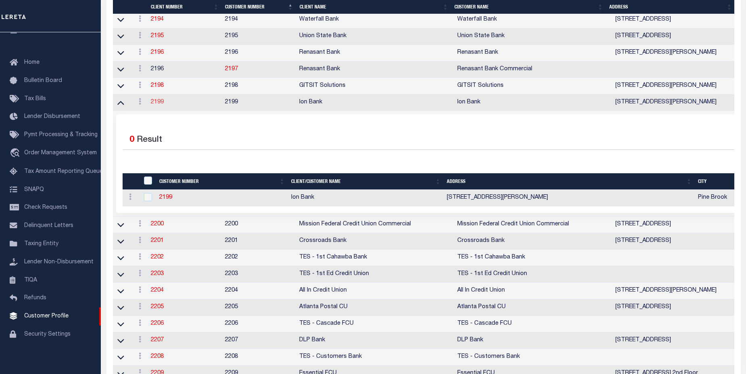
click at [159, 105] on link "2199" at bounding box center [157, 102] width 13 height 6
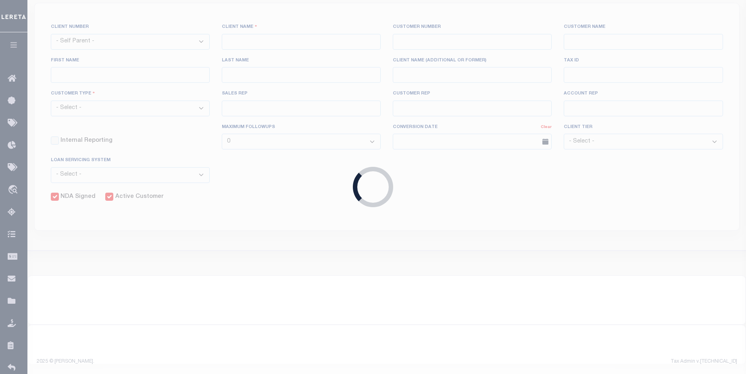
select select
type input "Ion Bank"
type input "2199"
type input "Ion Bank"
type input "Debra"
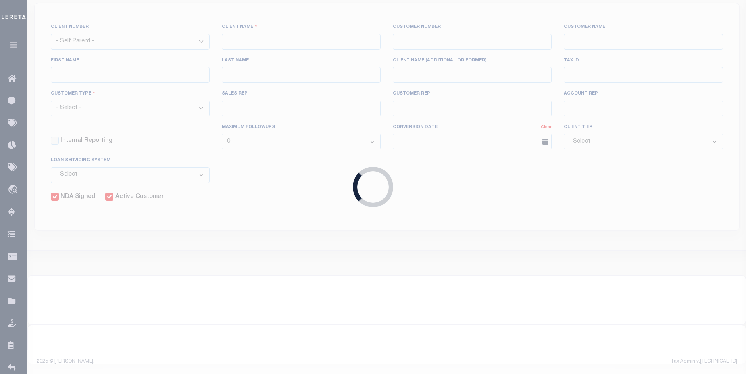
type input "Koval"
select select "Mixed Portfolio"
type input "Adam Villaneda"
type input "Paula Kitchens"
type input "Anthony Targhetta"
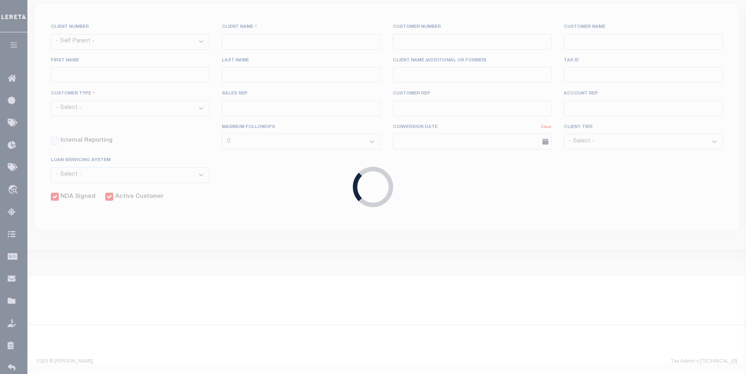
type input "11/09/2022"
select select "Tier 1"
select select "FIS"
checkbox input "true"
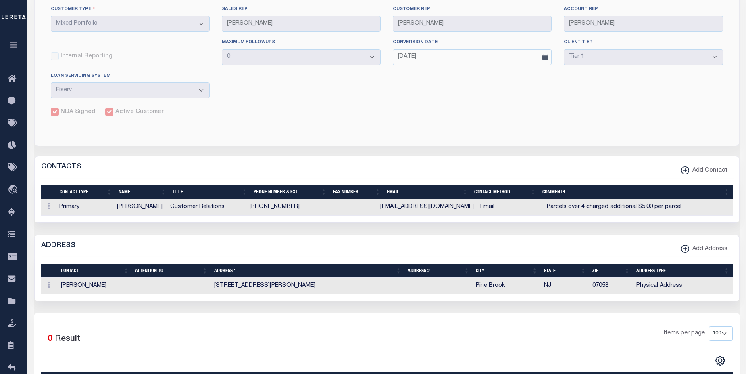
scroll to position [252, 0]
